Goal: Transaction & Acquisition: Subscribe to service/newsletter

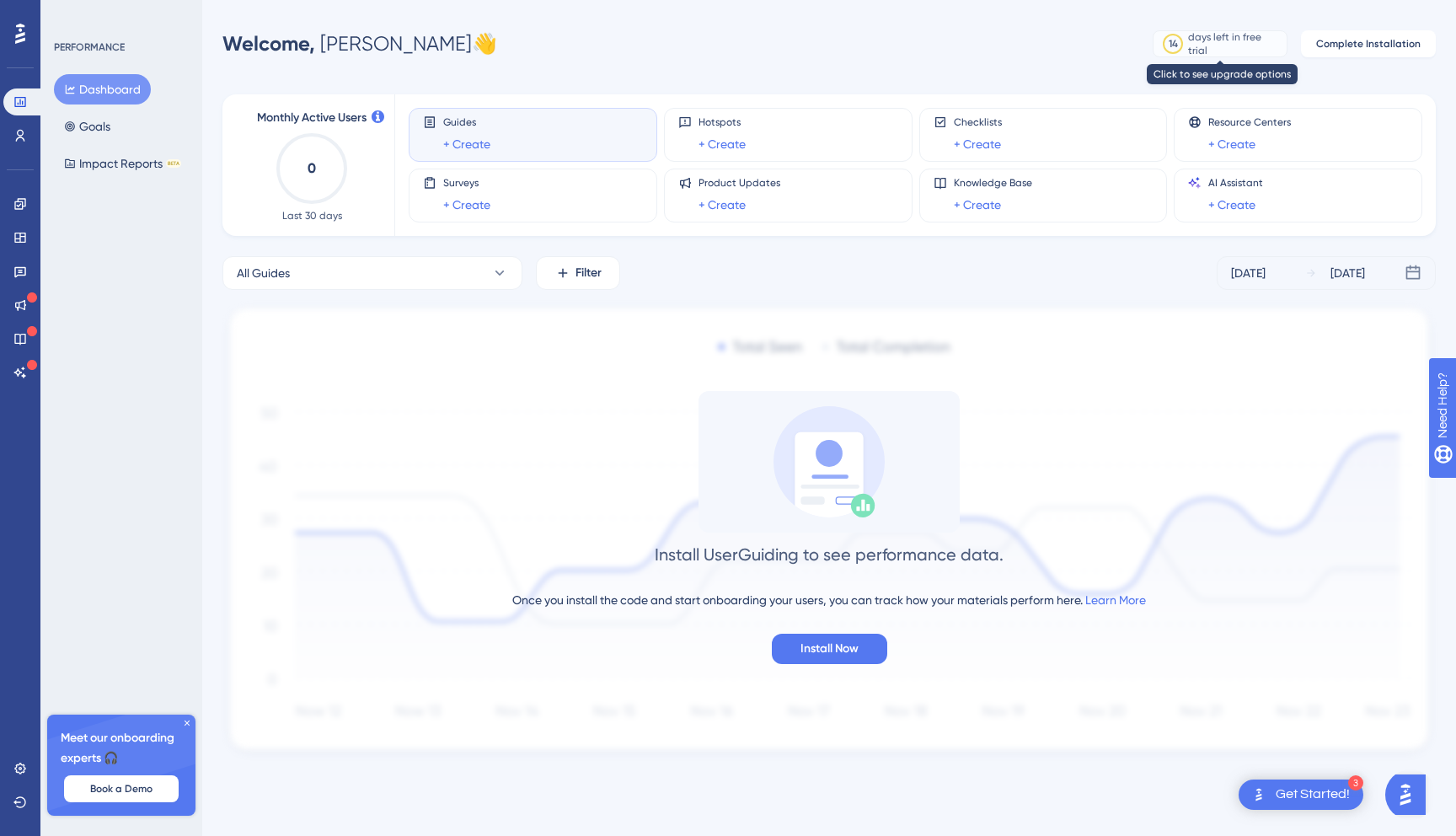
click at [1219, 47] on div "days left in free trial" at bounding box center [1235, 44] width 93 height 27
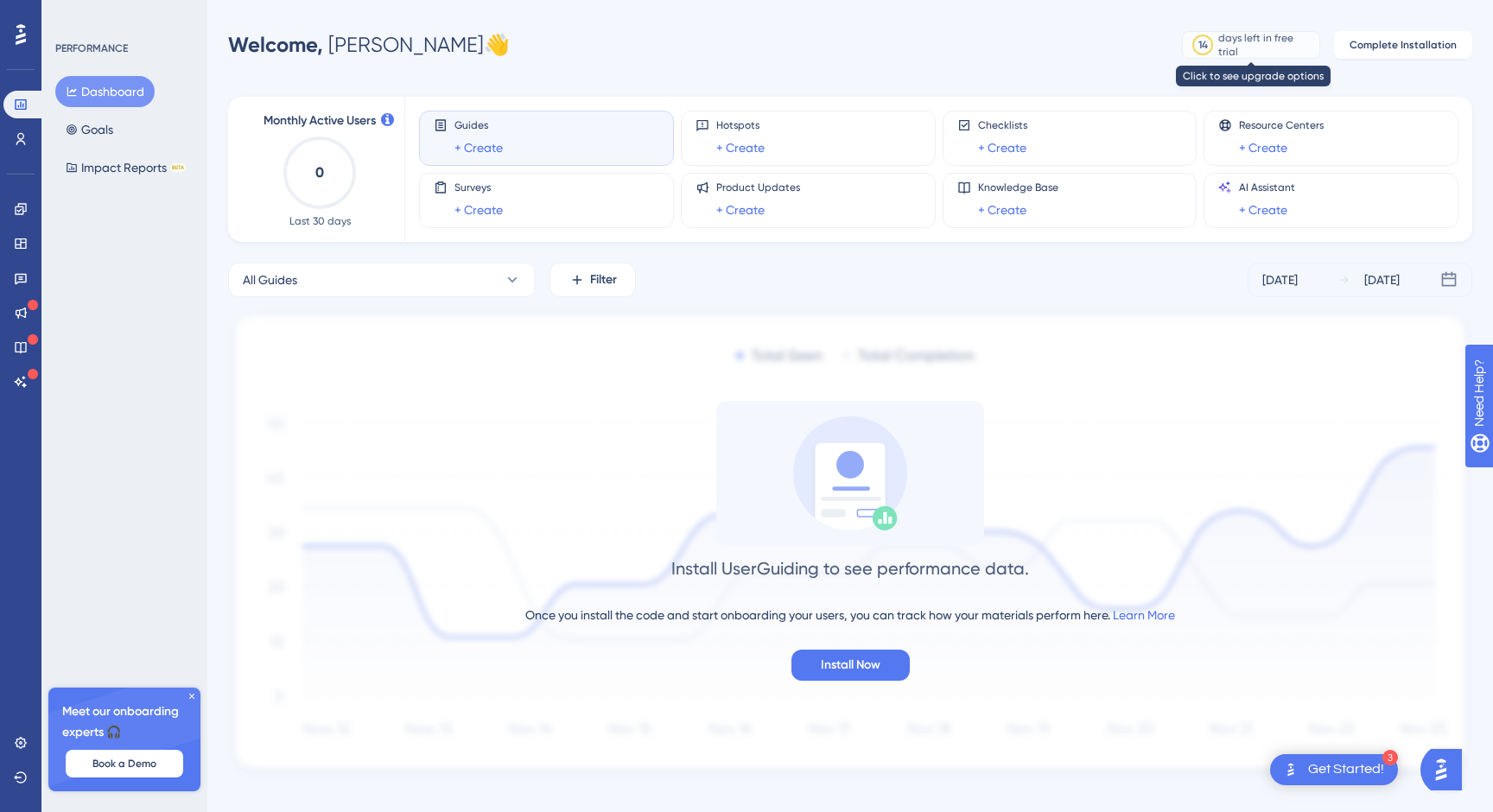
click at [1262, 41] on div "days left in free trial" at bounding box center [1266, 45] width 96 height 28
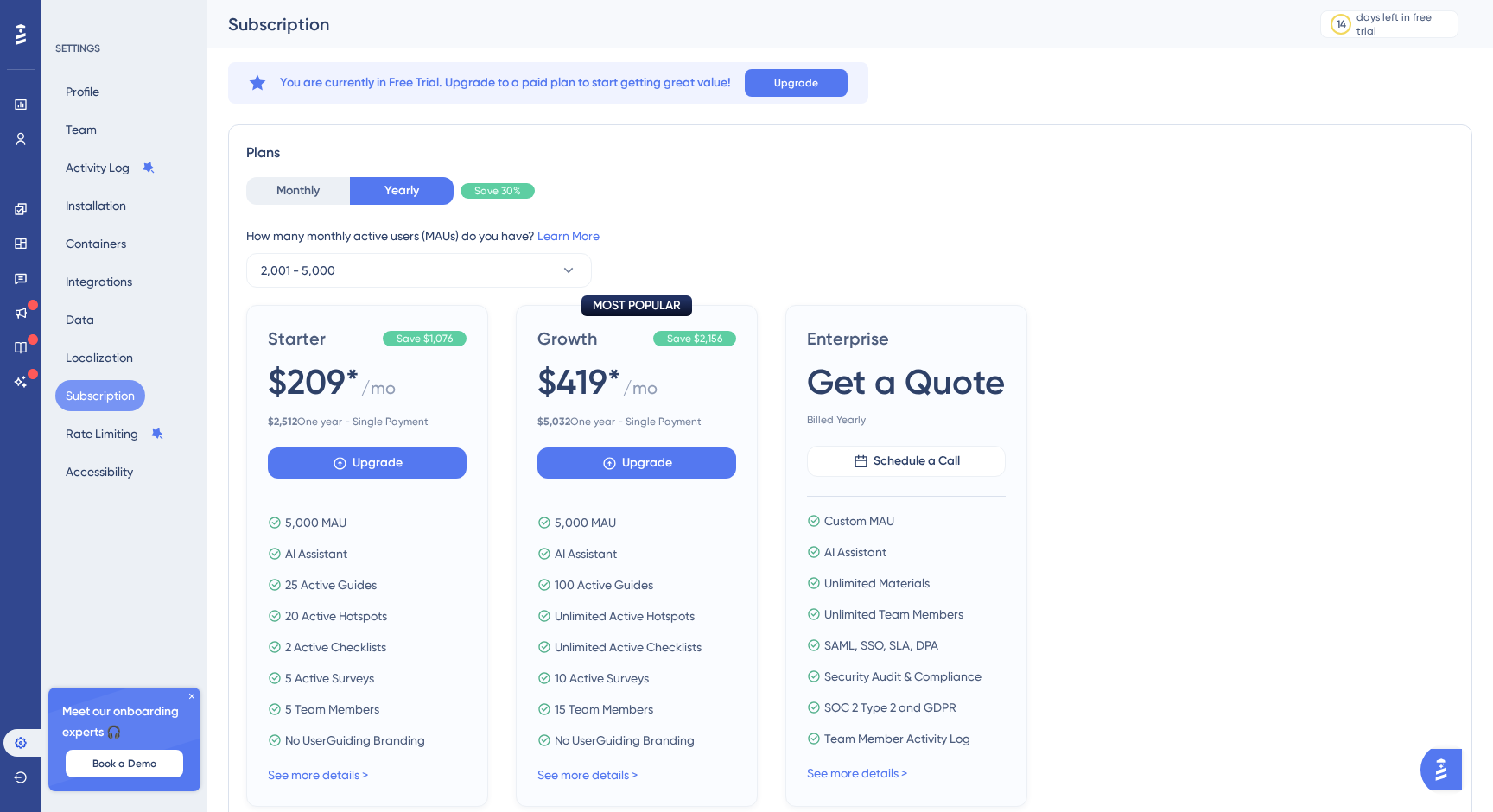
click at [301, 87] on span "You are currently in Free Trial. Upgrade to a paid plan to start getting great …" at bounding box center [505, 83] width 451 height 21
click at [462, 79] on span "You are currently in Free Trial. Upgrade to a paid plan to start getting great …" at bounding box center [505, 83] width 451 height 21
